Goal: Task Accomplishment & Management: Use online tool/utility

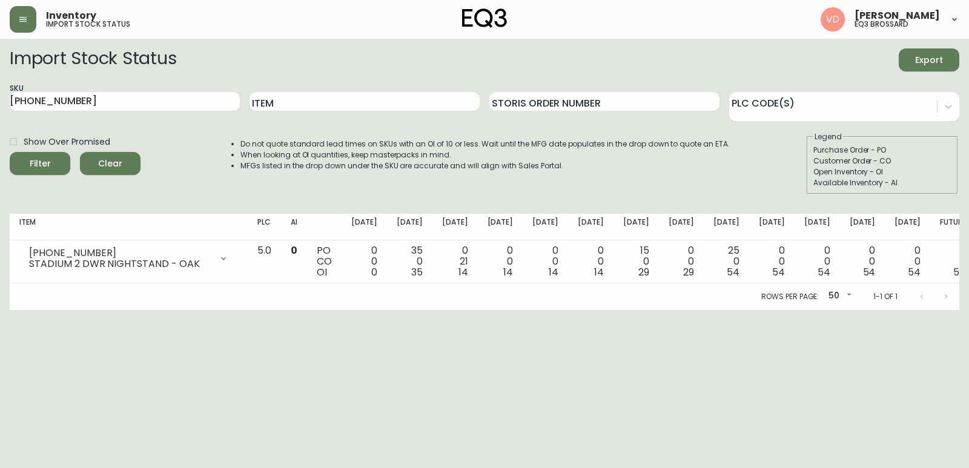
click at [171, 114] on div "SKU [PHONE_NUMBER]" at bounding box center [125, 101] width 230 height 39
drag, startPoint x: 170, startPoint y: 100, endPoint x: 0, endPoint y: 73, distance: 172.2
click at [0, 73] on main "Import Stock Status Export SKU [PHONE_NUMBER] Item Storis Order Number PLC Code…" at bounding box center [484, 174] width 969 height 271
paste input "3020-386"
click at [10, 152] on button "Filter" at bounding box center [40, 163] width 61 height 23
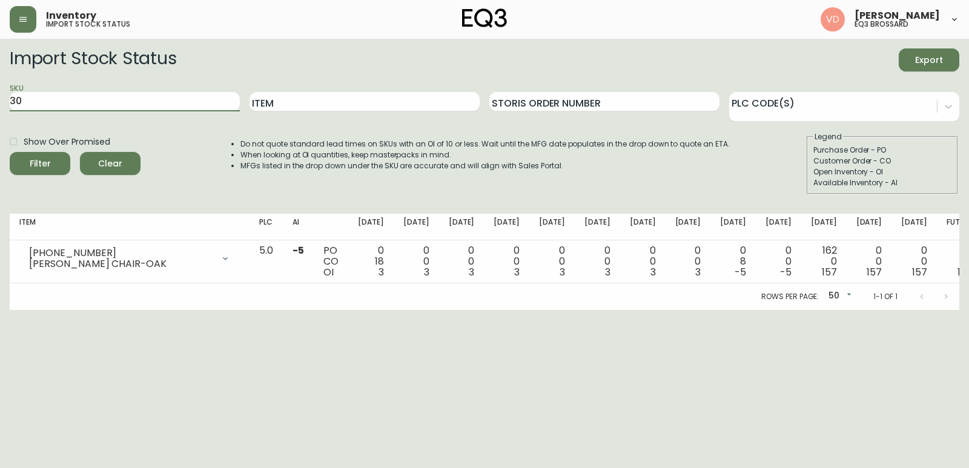
type input "3"
click at [128, 112] on div "SKU" at bounding box center [125, 101] width 230 height 39
click at [125, 102] on input "SKU" at bounding box center [125, 101] width 230 height 19
paste input "[PHONE_NUMBER]"
type input "[PHONE_NUMBER]"
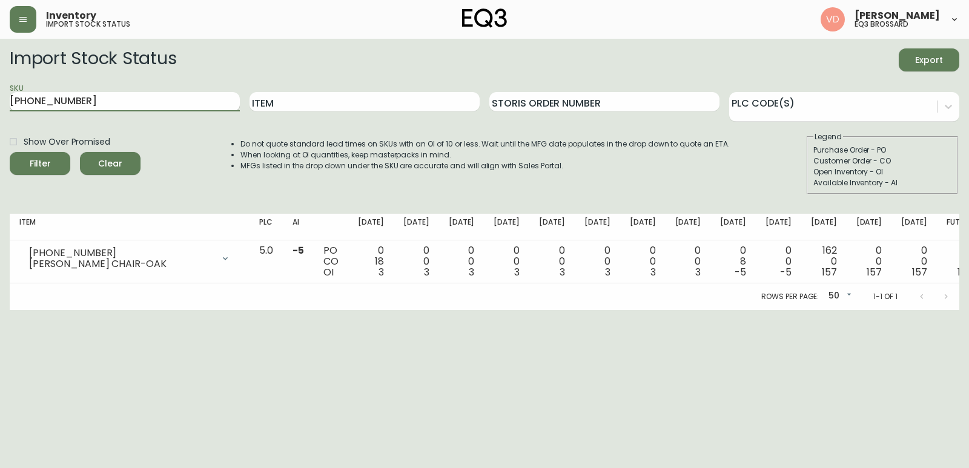
click at [10, 152] on button "Filter" at bounding box center [40, 163] width 61 height 23
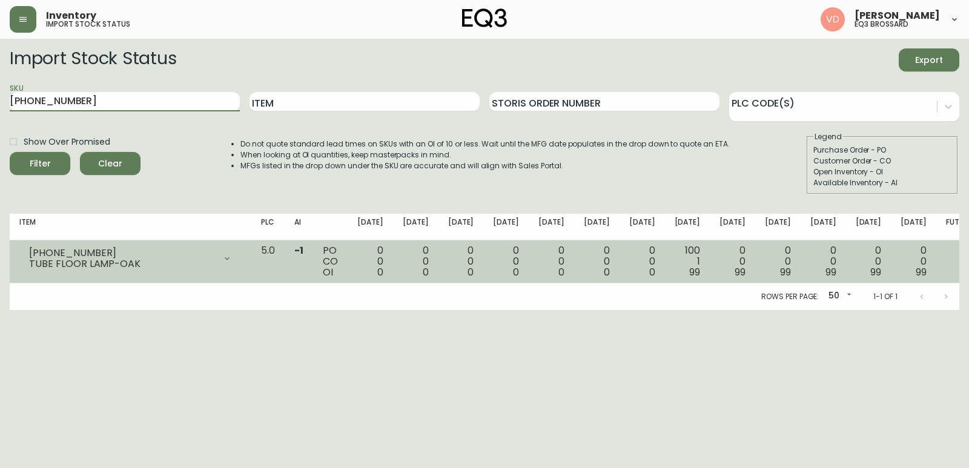
click at [684, 271] on div "100 1 99" at bounding box center [688, 261] width 26 height 33
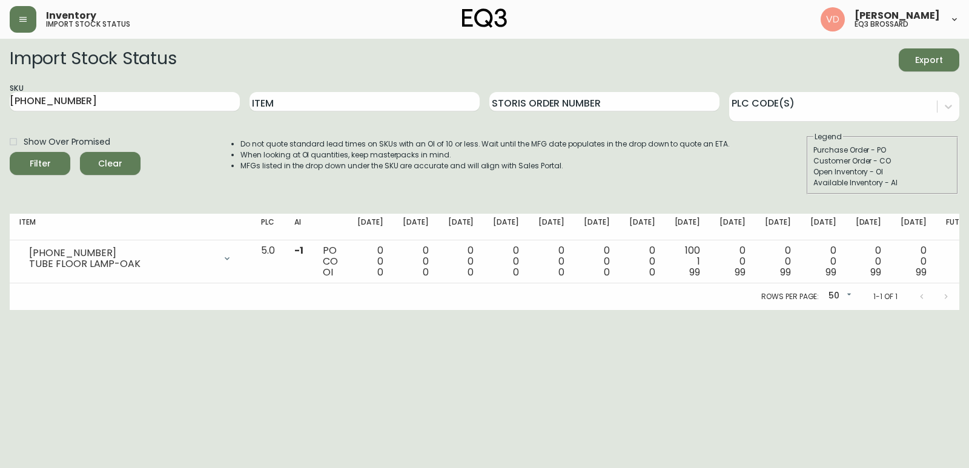
click at [574, 179] on div "Do not quote standard lead times on SKUs with an OI of 10 or less. Wait until t…" at bounding box center [472, 162] width 513 height 63
click at [827, 87] on div "PLC Code(s)" at bounding box center [844, 101] width 230 height 39
